Goal: Transaction & Acquisition: Subscribe to service/newsletter

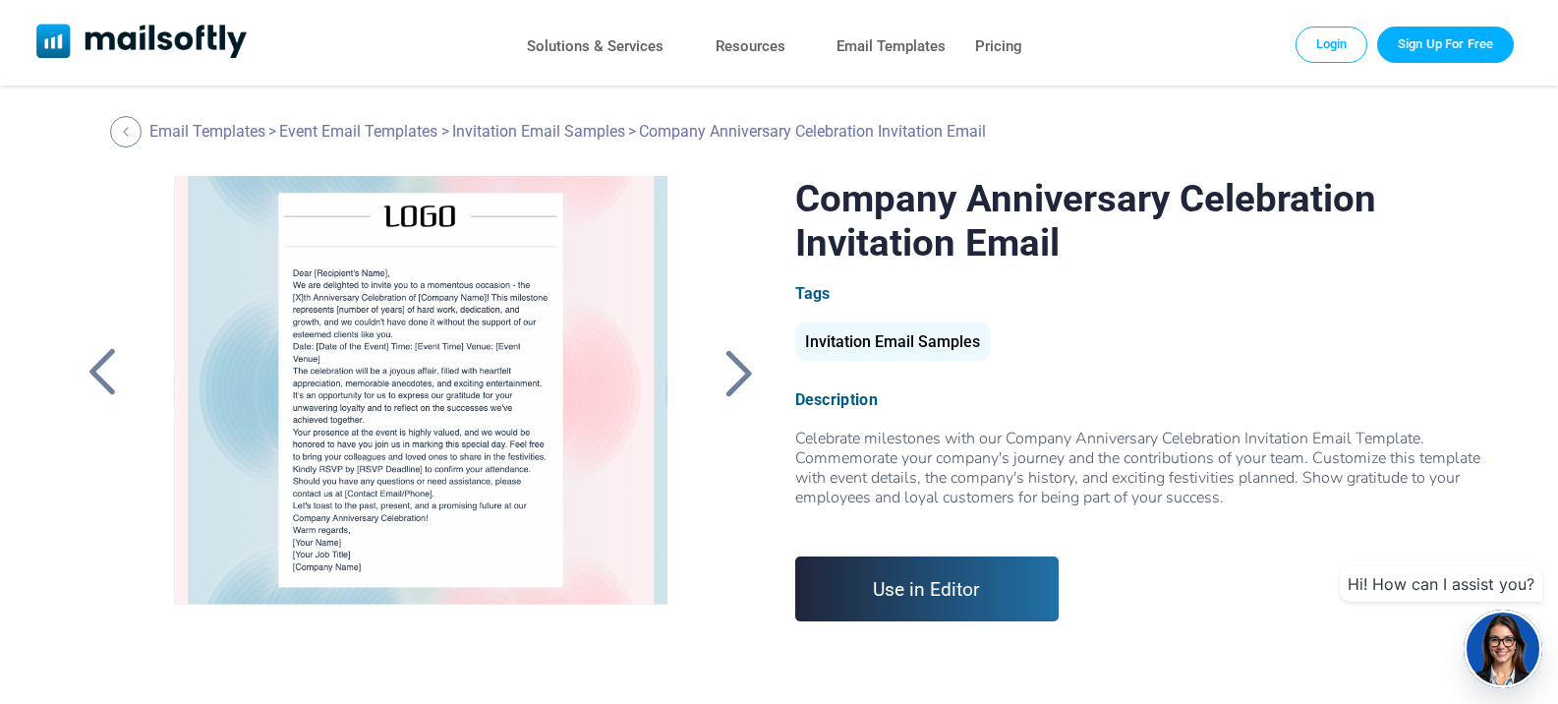
click at [393, 322] on div at bounding box center [420, 422] width 549 height 492
click at [742, 383] on div at bounding box center [738, 372] width 49 height 51
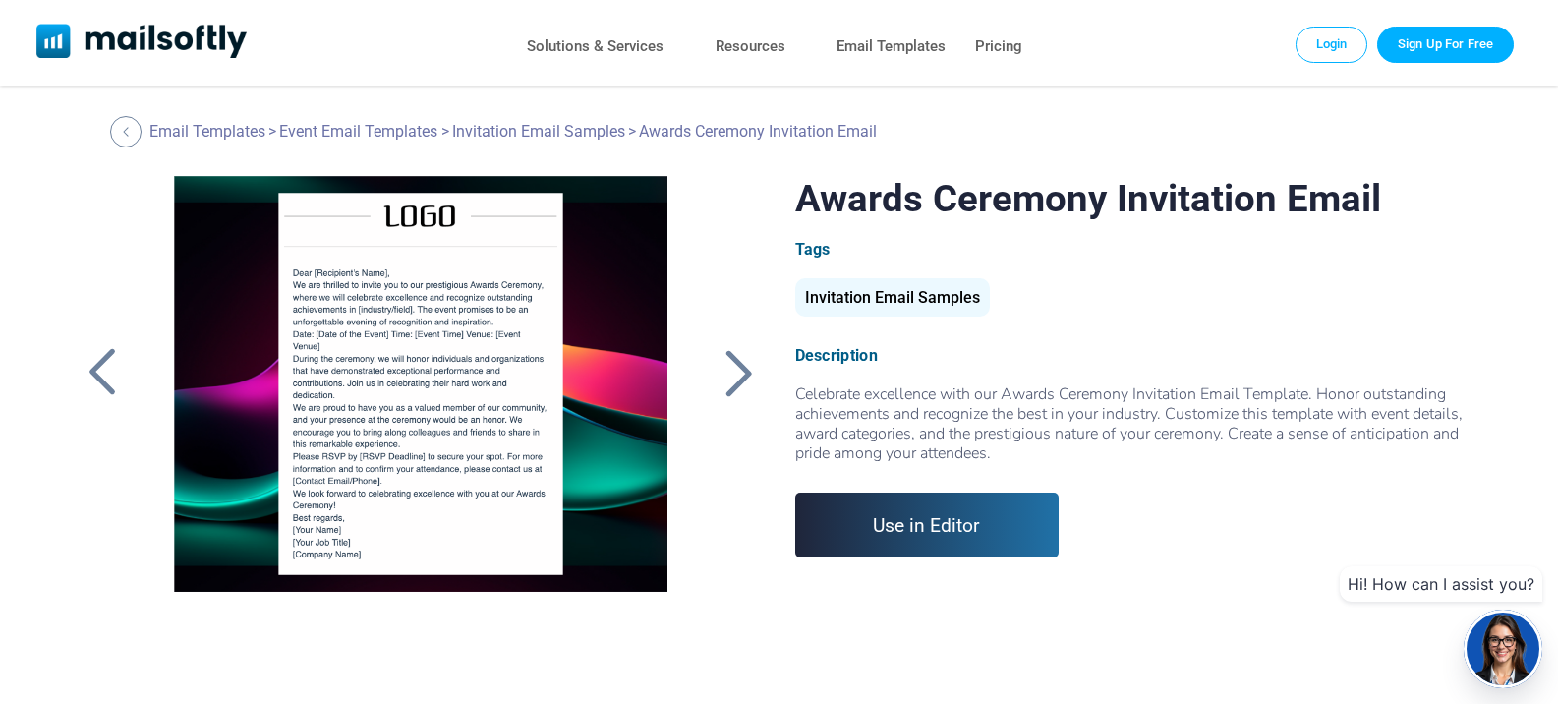
click at [102, 379] on div at bounding box center [102, 372] width 49 height 51
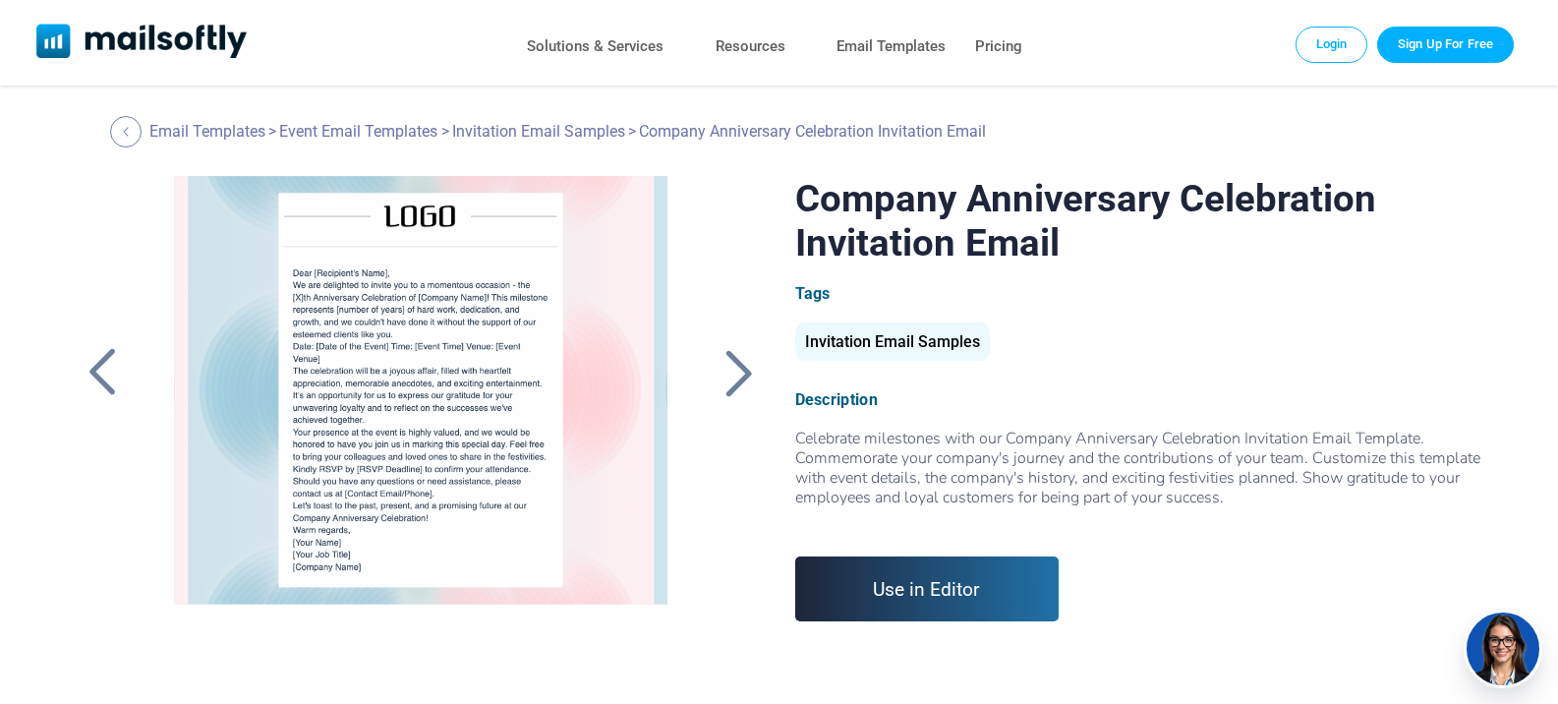
click at [102, 378] on div at bounding box center [102, 372] width 49 height 51
click at [101, 375] on div at bounding box center [102, 372] width 49 height 51
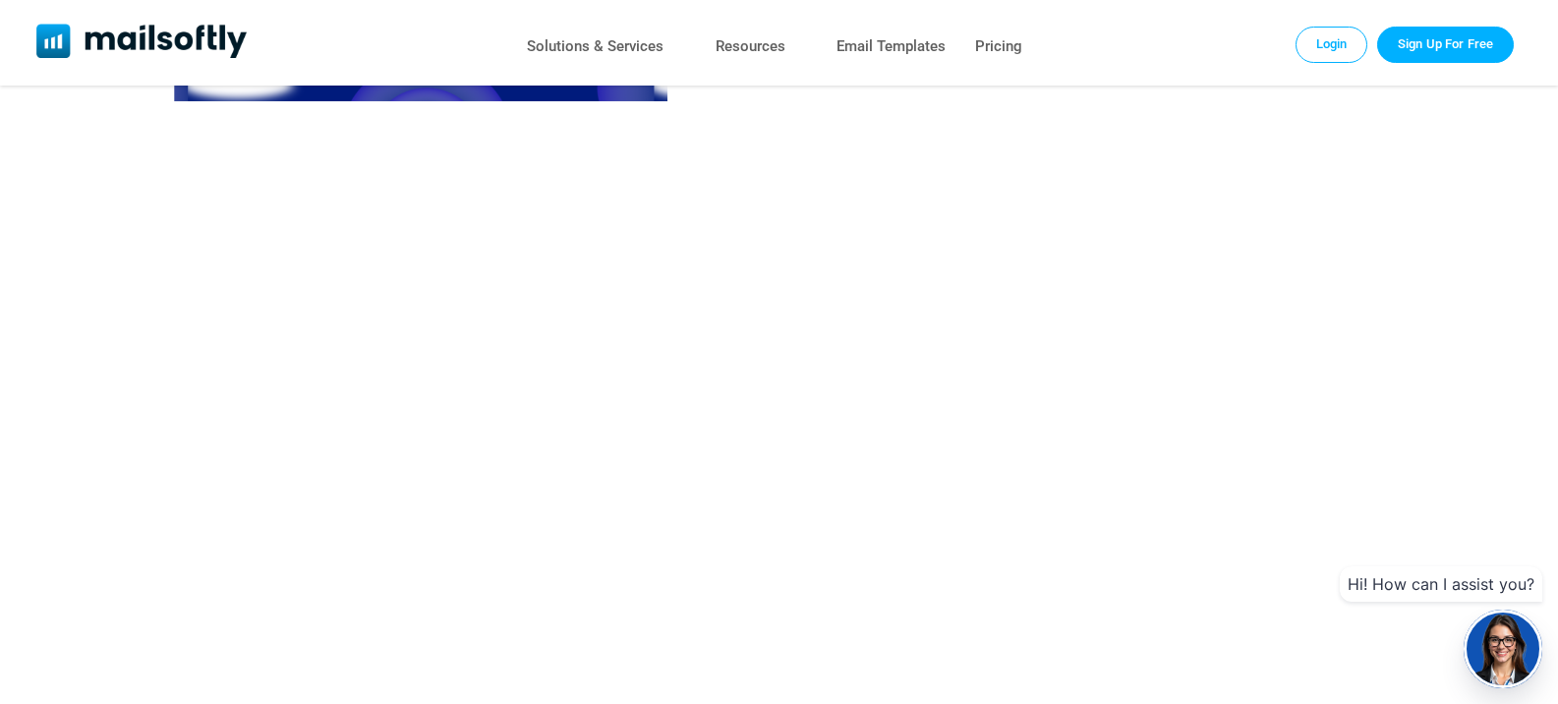
scroll to position [492, 0]
click at [988, 278] on link "Sign up" at bounding box center [779, 488] width 1403 height 624
